Goal: Navigation & Orientation: Find specific page/section

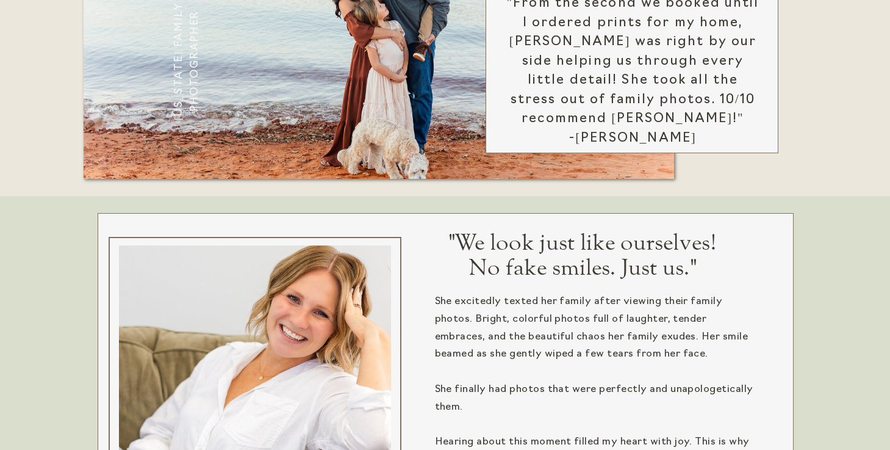
scroll to position [748, 0]
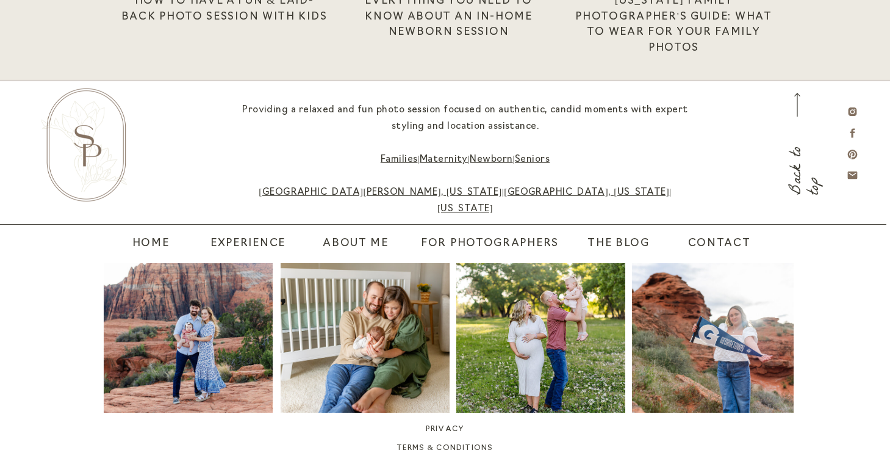
scroll to position [3793, 0]
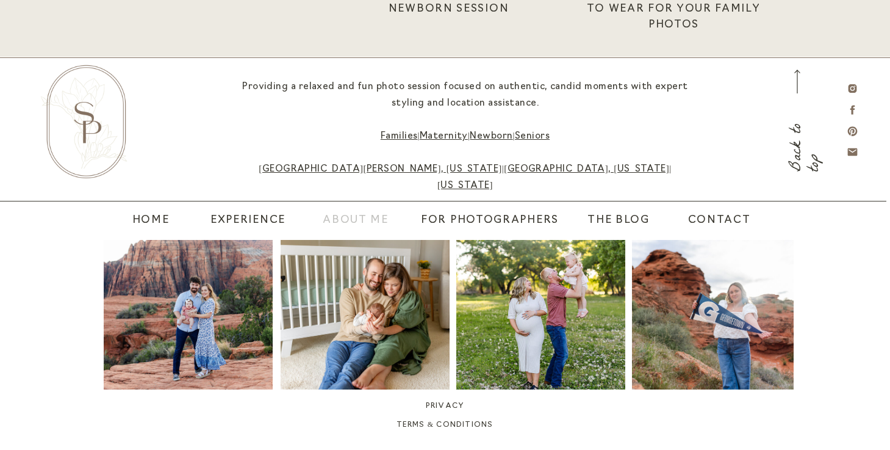
click at [343, 221] on nav "About Me" at bounding box center [356, 220] width 91 height 17
